Goal: Task Accomplishment & Management: Use online tool/utility

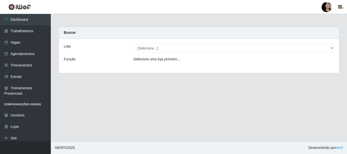
select select "399"
click at [134, 44] on select "[Selecione...] SuperFácil Atacado - [PERSON_NAME]" at bounding box center [234, 48] width 201 height 9
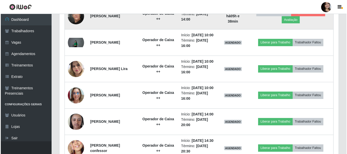
scroll to position [229, 0]
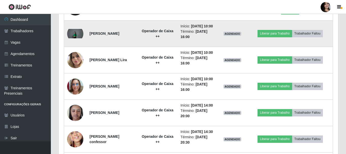
click at [71, 39] on img at bounding box center [75, 34] width 16 height 10
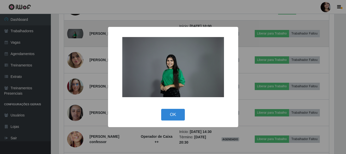
scroll to position [106, 277]
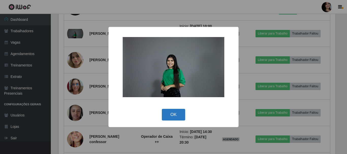
click at [166, 112] on button "OK" at bounding box center [174, 115] width 24 height 12
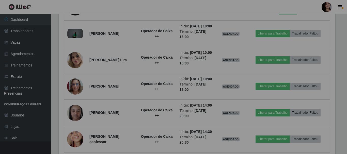
scroll to position [106, 280]
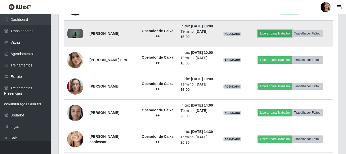
click at [282, 37] on button "Liberar para Trabalho" at bounding box center [275, 33] width 34 height 7
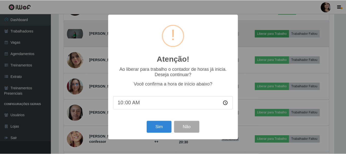
scroll to position [106, 277]
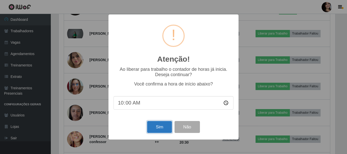
click at [164, 126] on button "Sim" at bounding box center [159, 127] width 25 height 12
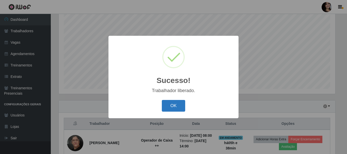
click at [175, 107] on button "OK" at bounding box center [174, 106] width 24 height 12
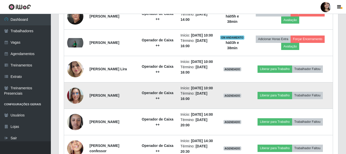
scroll to position [220, 0]
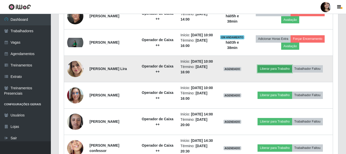
click at [289, 72] on button "Liberar para Trabalho" at bounding box center [275, 68] width 34 height 7
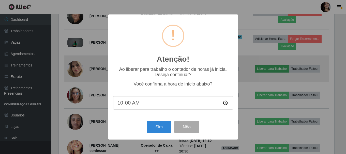
scroll to position [106, 277]
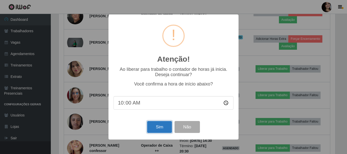
click at [166, 128] on button "Sim" at bounding box center [159, 127] width 25 height 12
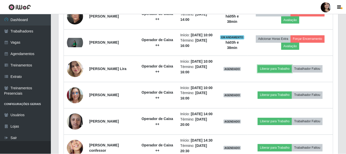
scroll to position [106, 280]
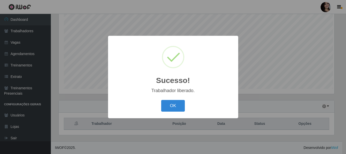
click at [161, 100] on button "OK" at bounding box center [173, 106] width 24 height 12
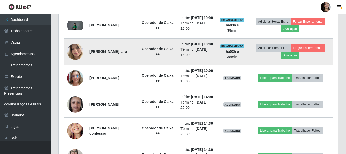
scroll to position [245, 0]
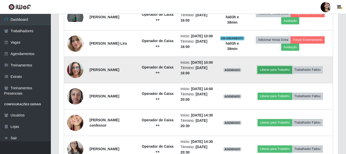
click at [281, 74] on button "Liberar para Trabalho" at bounding box center [275, 69] width 34 height 7
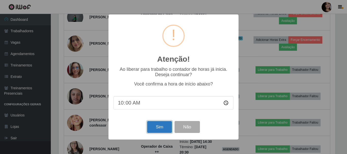
click at [155, 125] on button "Sim" at bounding box center [159, 127] width 25 height 12
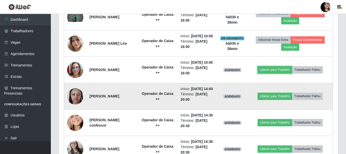
click at [258, 66] on button "Liberar para Trabalho" at bounding box center [275, 69] width 34 height 7
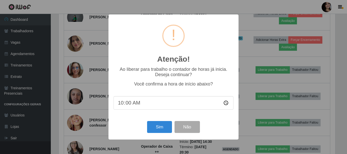
click at [147, 128] on div "Sim Não" at bounding box center [174, 127] width 120 height 14
click at [155, 128] on button "Sim" at bounding box center [159, 127] width 25 height 12
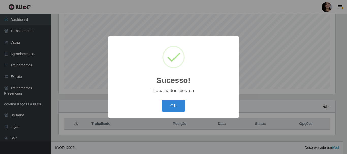
click at [162, 100] on button "OK" at bounding box center [174, 106] width 24 height 12
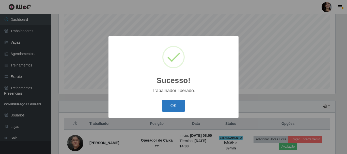
click at [182, 105] on button "OK" at bounding box center [174, 106] width 24 height 12
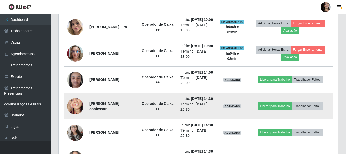
scroll to position [271, 0]
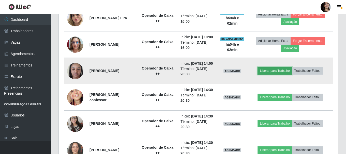
click at [271, 75] on button "Liberar para Trabalho" at bounding box center [275, 70] width 34 height 7
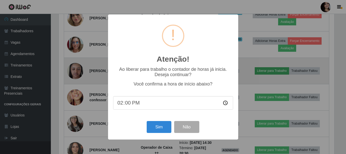
scroll to position [106, 277]
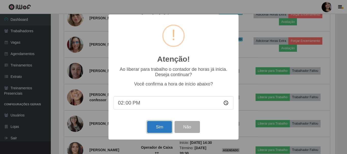
click at [160, 130] on button "Sim" at bounding box center [159, 127] width 25 height 12
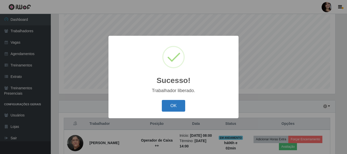
click at [167, 111] on button "OK" at bounding box center [174, 106] width 24 height 12
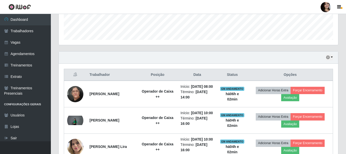
scroll to position [144, 0]
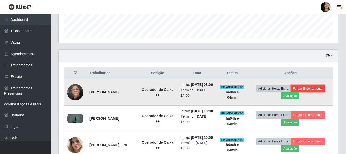
click at [313, 92] on button "Forçar Encerramento" at bounding box center [308, 88] width 34 height 7
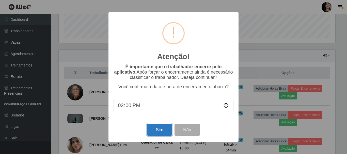
click at [164, 129] on button "Sim" at bounding box center [159, 130] width 25 height 12
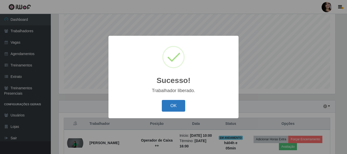
click at [171, 103] on button "OK" at bounding box center [174, 106] width 24 height 12
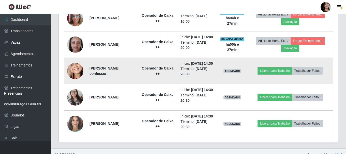
scroll to position [296, 0]
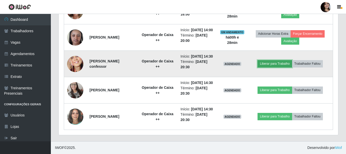
click at [272, 67] on button "Liberar para Trabalho" at bounding box center [275, 63] width 34 height 7
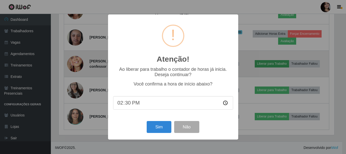
scroll to position [106, 277]
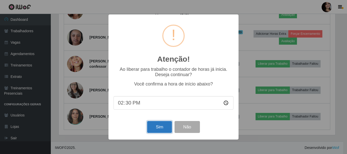
click at [162, 128] on button "Sim" at bounding box center [159, 127] width 25 height 12
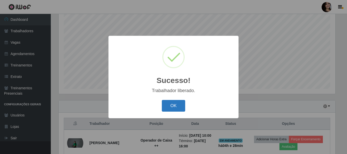
click at [176, 105] on button "OK" at bounding box center [174, 106] width 24 height 12
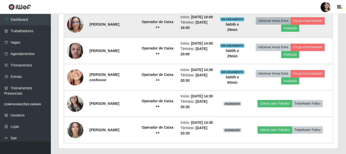
scroll to position [315, 0]
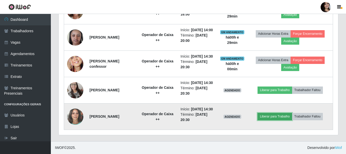
click at [276, 115] on button "Liberar para Trabalho" at bounding box center [275, 116] width 34 height 7
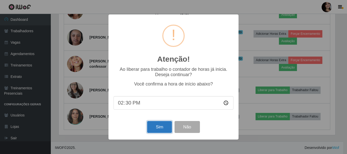
click at [166, 127] on button "Sim" at bounding box center [159, 127] width 25 height 12
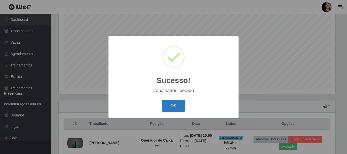
click at [168, 109] on button "OK" at bounding box center [174, 106] width 24 height 12
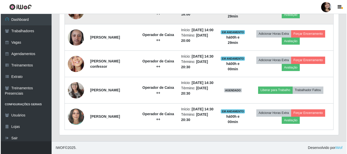
scroll to position [315, 0]
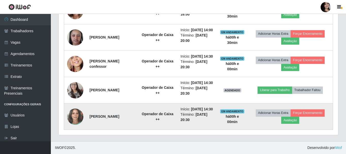
click at [78, 114] on img at bounding box center [75, 116] width 16 height 19
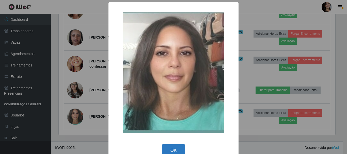
click at [169, 147] on button "OK" at bounding box center [174, 151] width 24 height 12
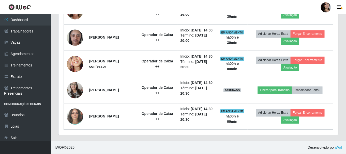
scroll to position [106, 280]
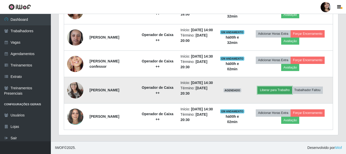
click at [271, 87] on button "Liberar para Trabalho" at bounding box center [275, 90] width 34 height 7
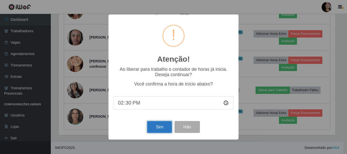
click at [159, 130] on button "Sim" at bounding box center [159, 127] width 25 height 12
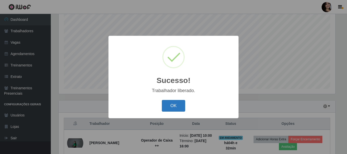
click at [174, 112] on button "OK" at bounding box center [174, 106] width 24 height 12
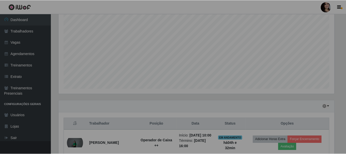
scroll to position [106, 280]
